Goal: Information Seeking & Learning: Find specific fact

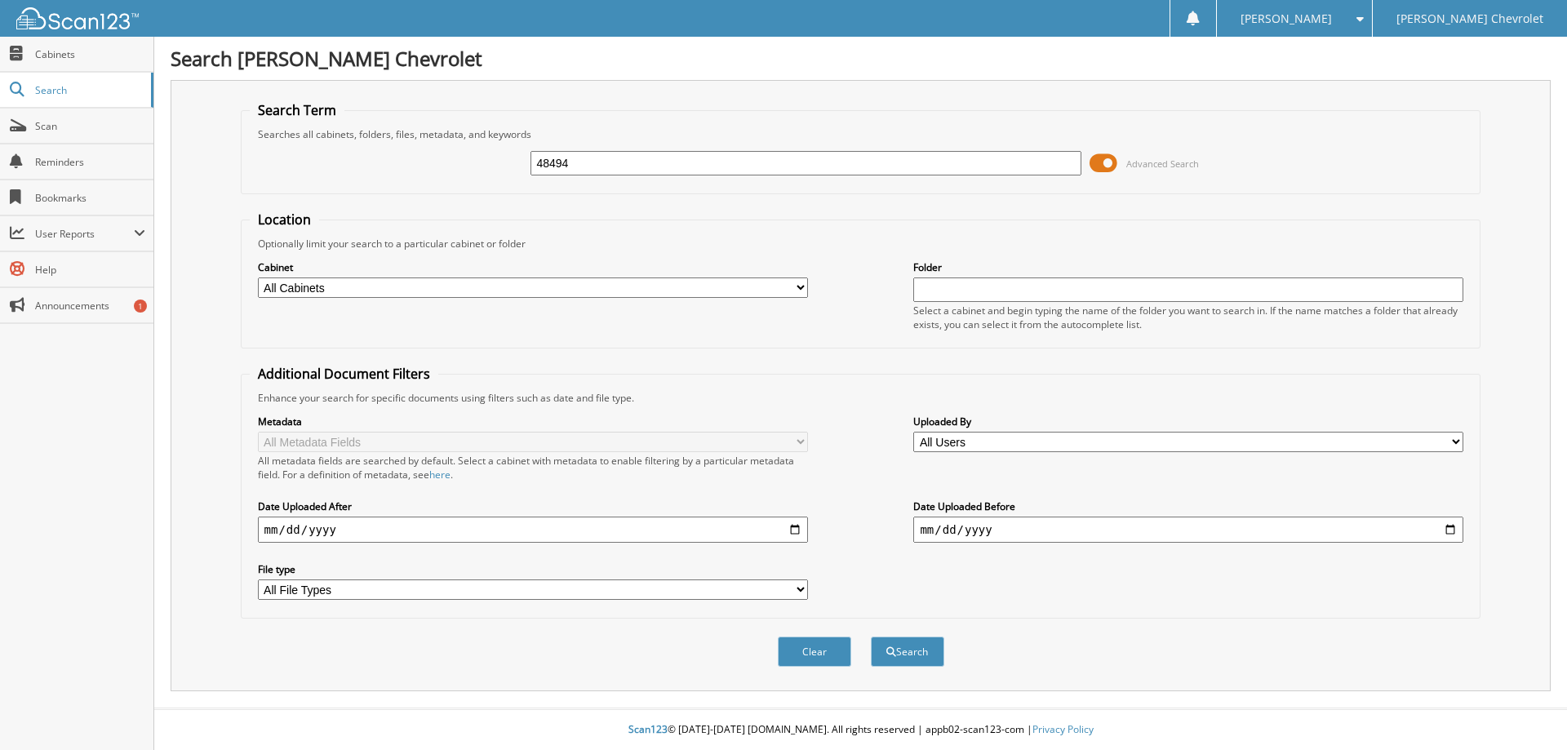
type input "48494"
click at [871, 637] on button "Search" at bounding box center [907, 652] width 73 height 30
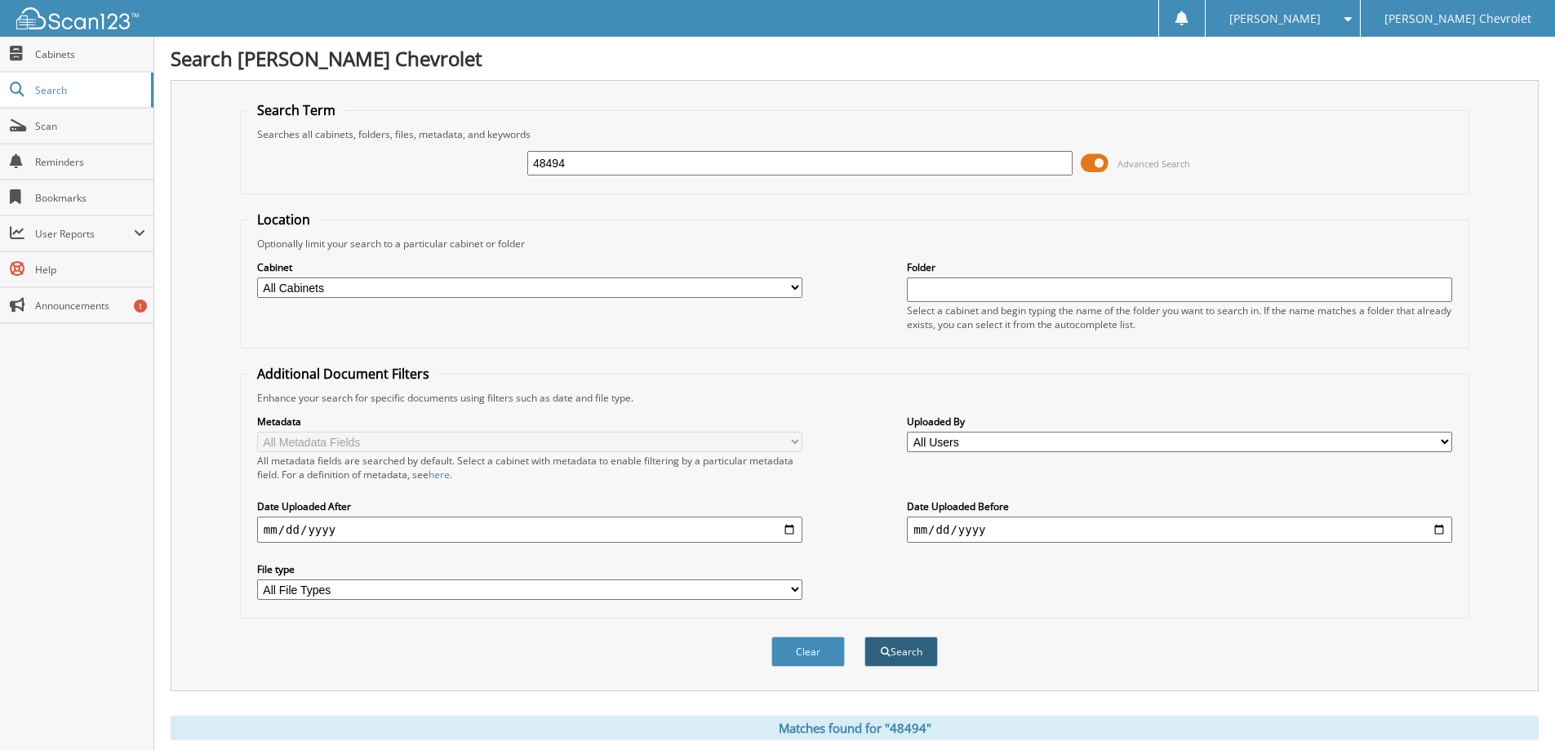
click at [896, 655] on button "Search" at bounding box center [900, 652] width 73 height 30
click at [56, 88] on span "Search" at bounding box center [89, 90] width 108 height 14
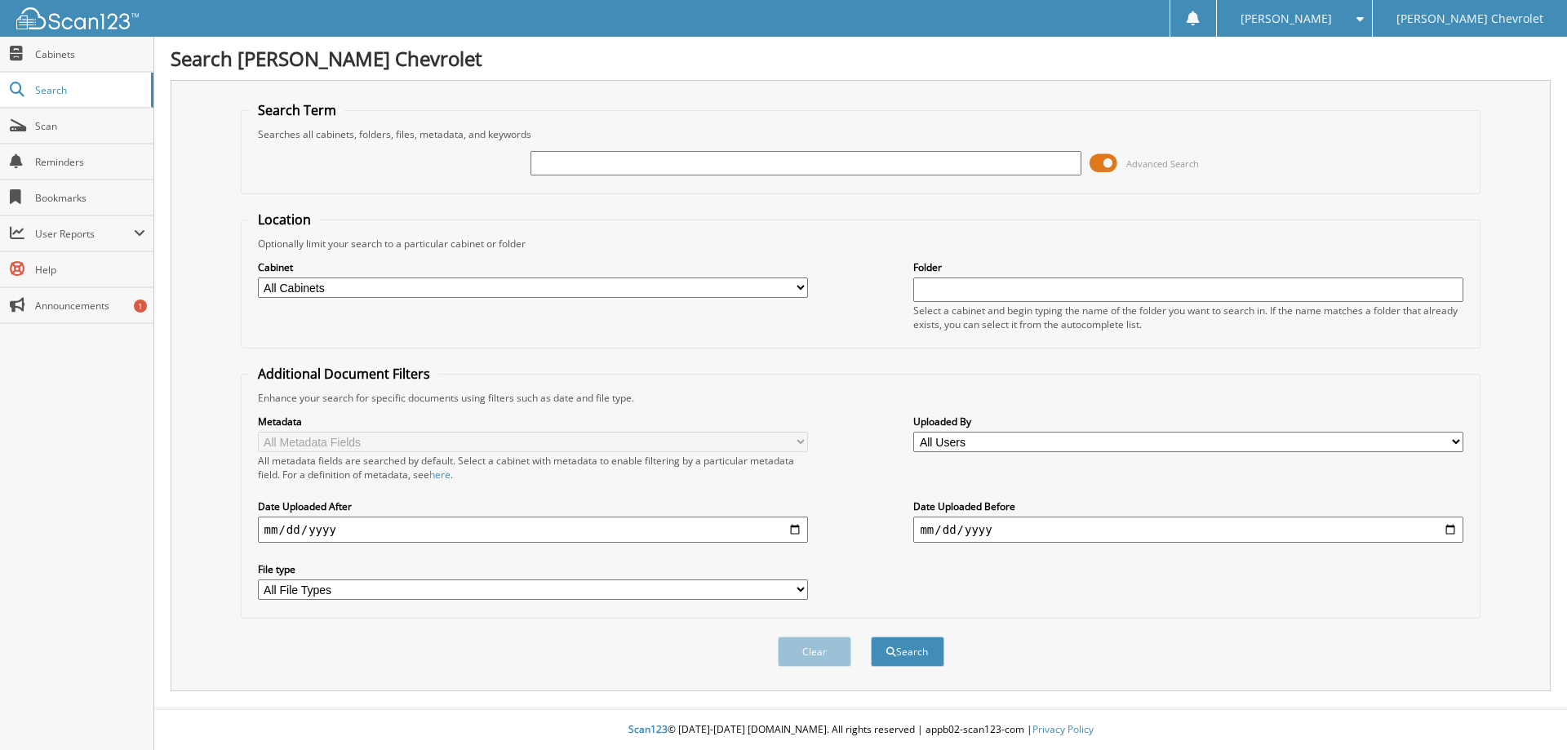
click at [366, 291] on select "All Cabinets ACCOUNTS PAYABLE RENTALS SERVICE RO Needs Filing" at bounding box center [533, 287] width 550 height 20
select select "5101"
click at [258, 277] on select "All Cabinets ACCOUNTS PAYABLE RENTALS SERVICE RO Needs Filing" at bounding box center [533, 287] width 550 height 20
click at [561, 165] on input "text" at bounding box center [805, 163] width 550 height 24
type input "[PERSON_NAME]"
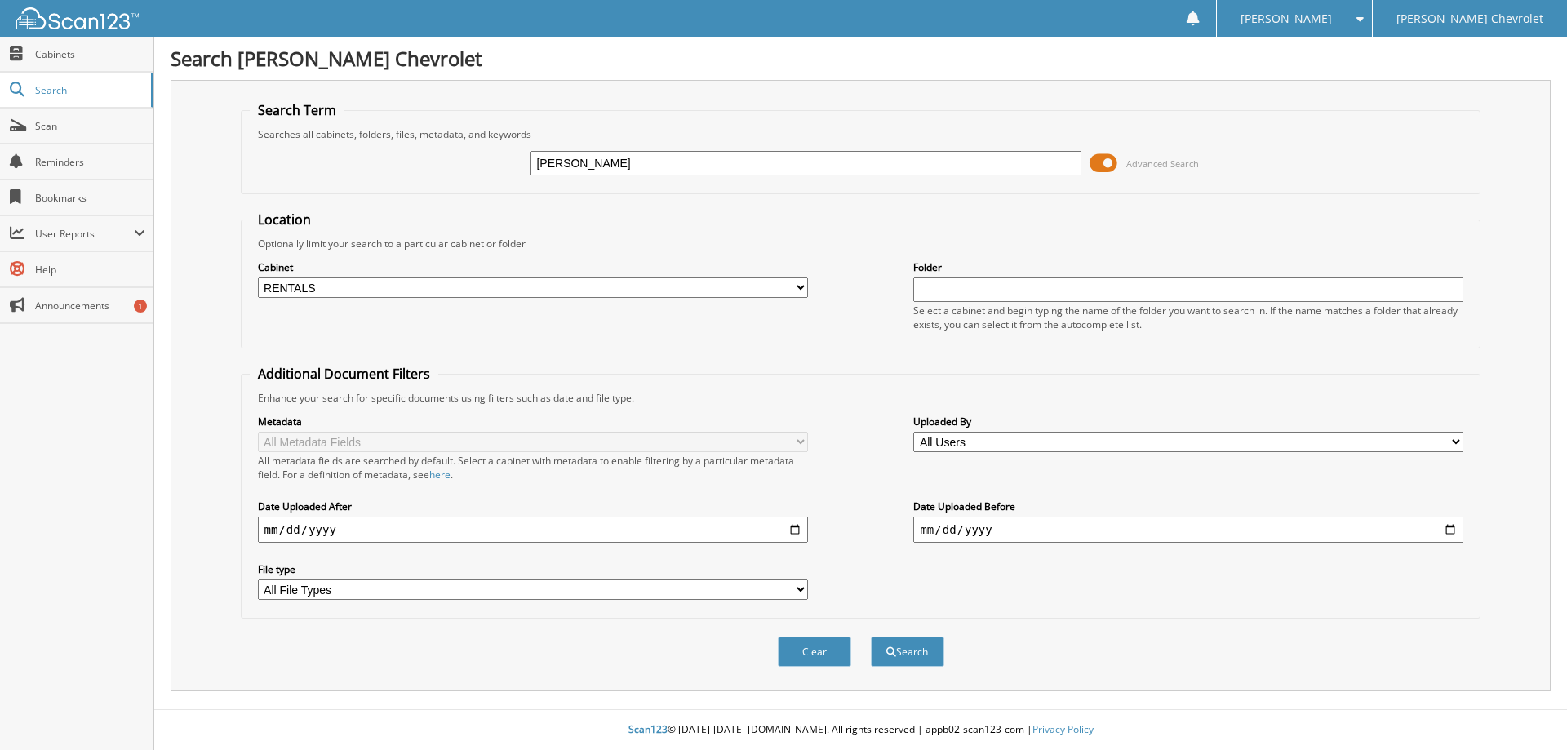
click at [871, 637] on button "Search" at bounding box center [907, 652] width 73 height 30
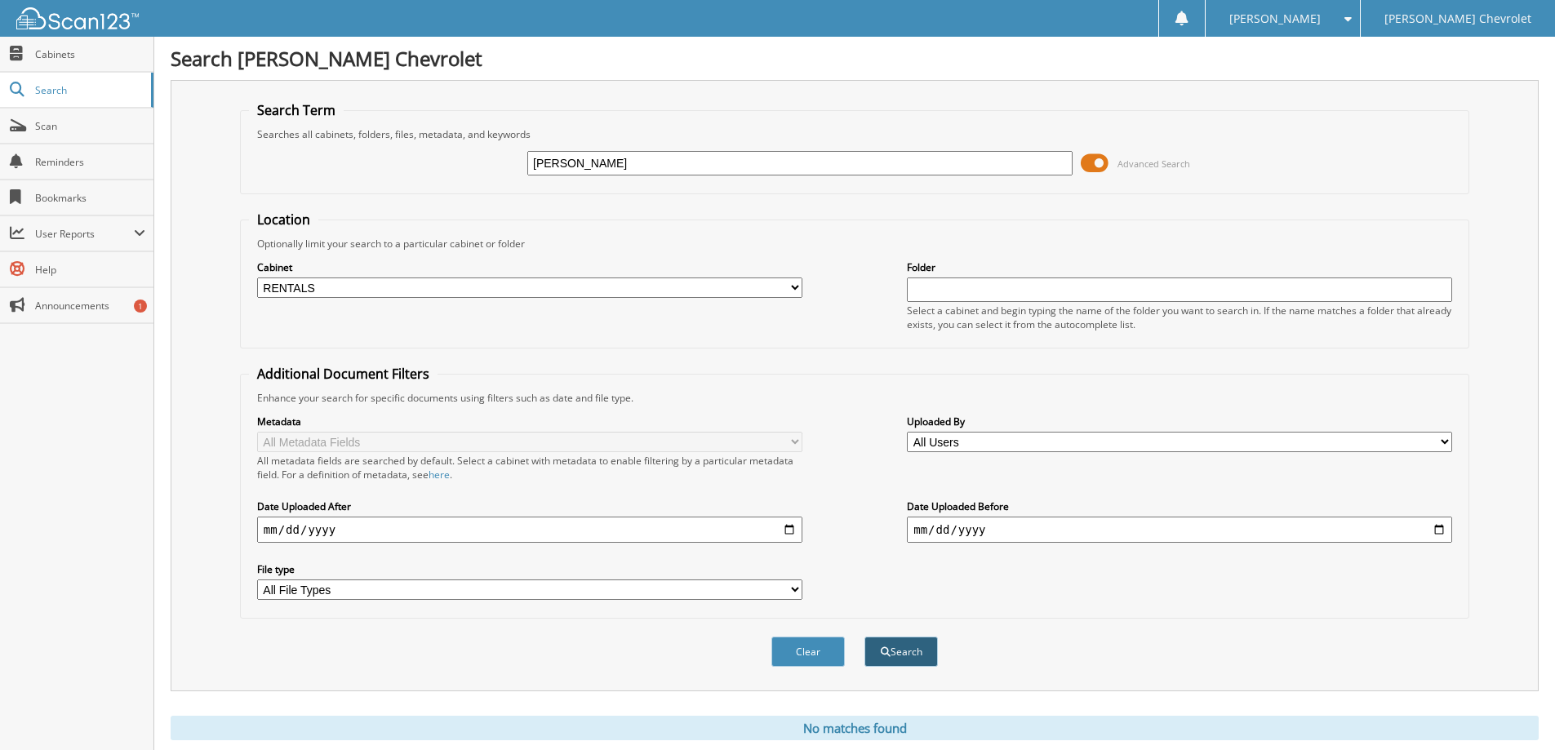
click at [900, 665] on button "Search" at bounding box center [900, 652] width 73 height 30
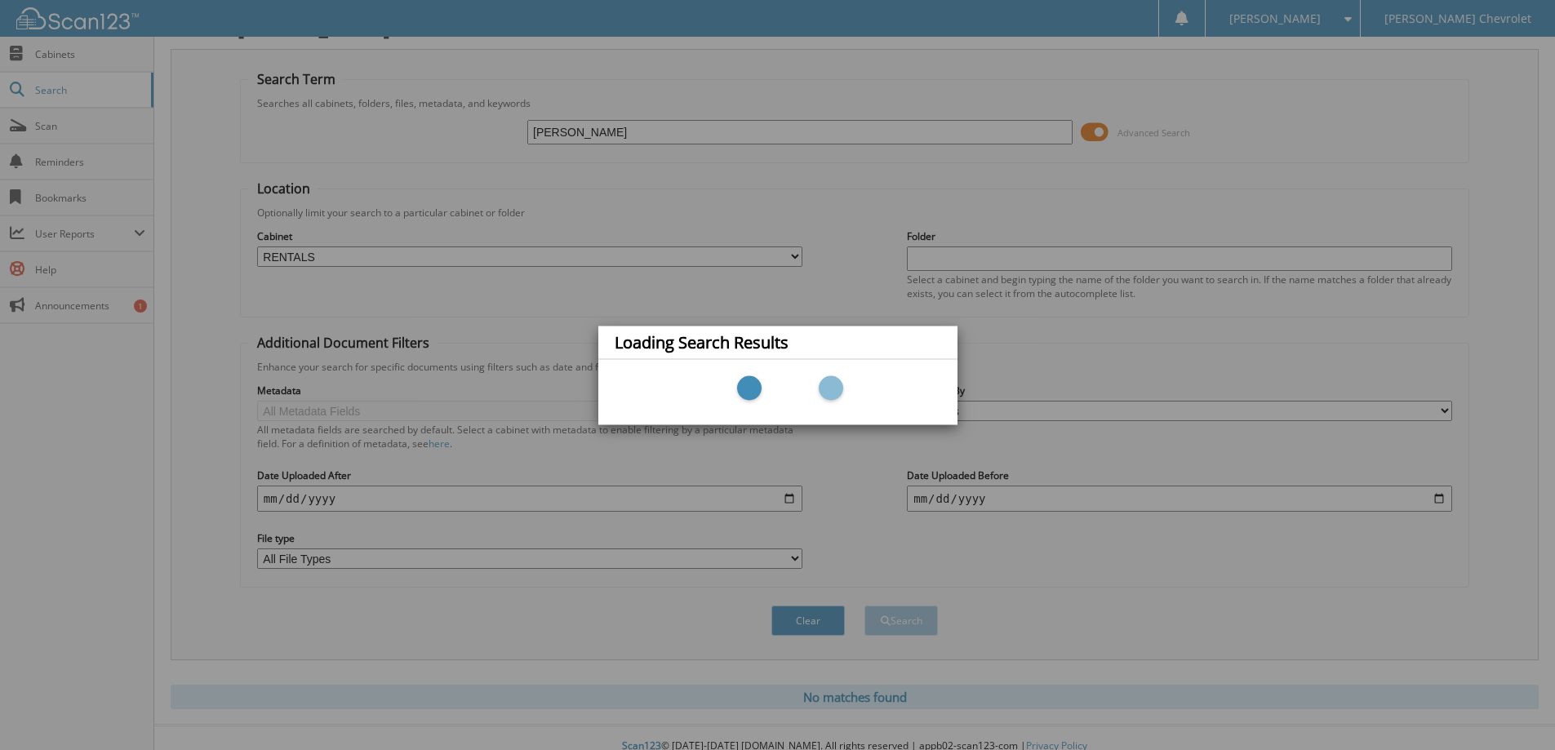
scroll to position [48, 0]
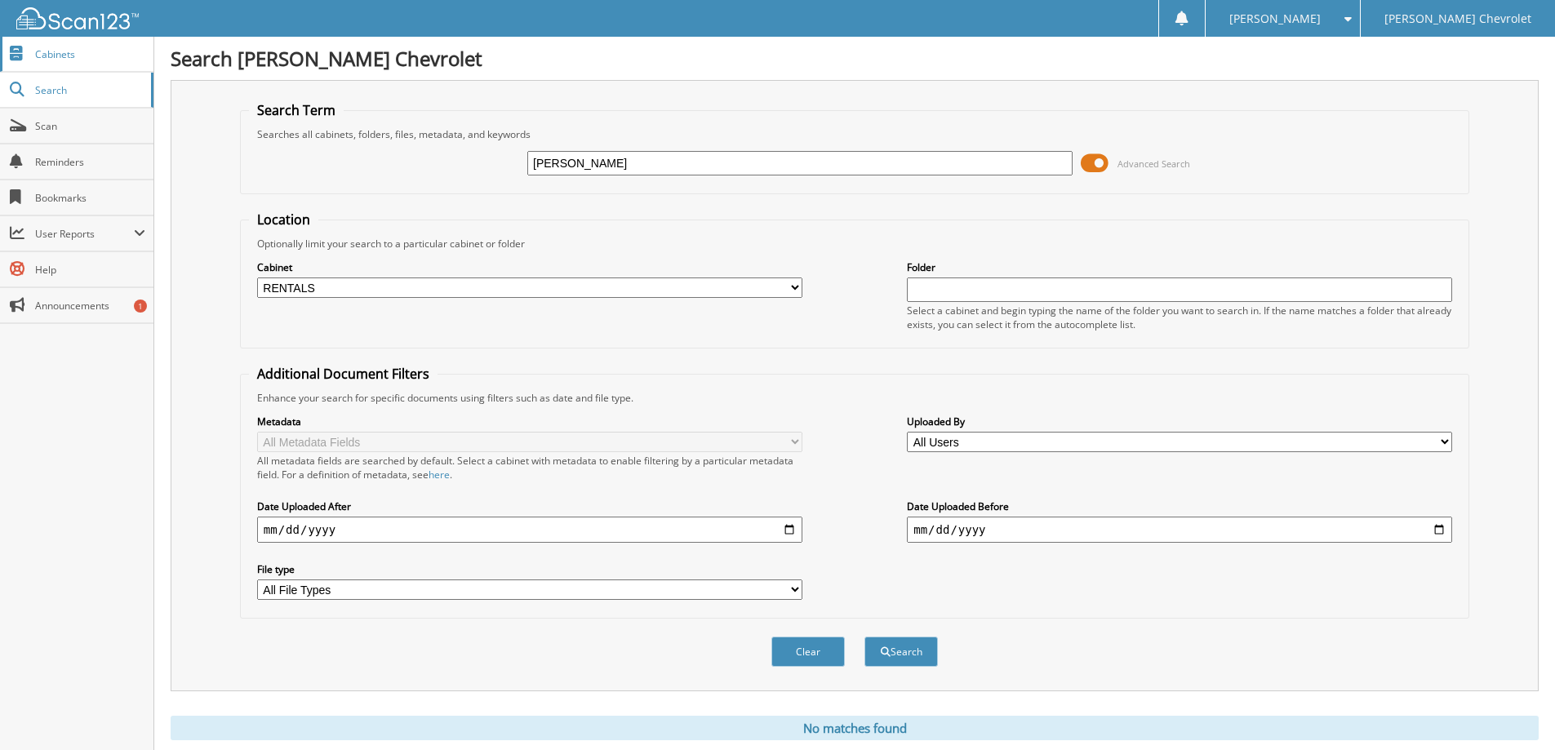
click at [47, 55] on span "Cabinets" at bounding box center [90, 54] width 110 height 14
